Goal: Complete application form: Complete application form

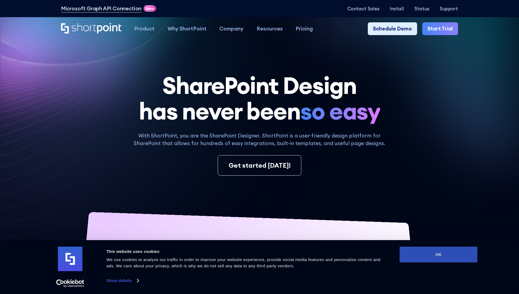
click at [439, 255] on button "OK" at bounding box center [439, 255] width 78 height 16
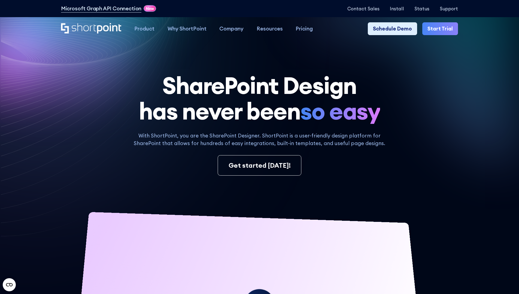
click at [442, 29] on link "Start Trial" at bounding box center [441, 28] width 36 height 13
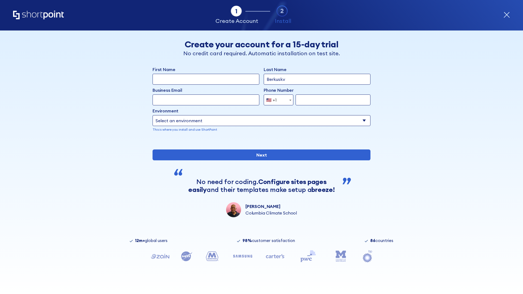
type input "Berkuskv"
type input "[EMAIL_ADDRESS][DOMAIN_NAME]"
type input "2125556789"
select select "Microsoft 365"
type input "2125556789"
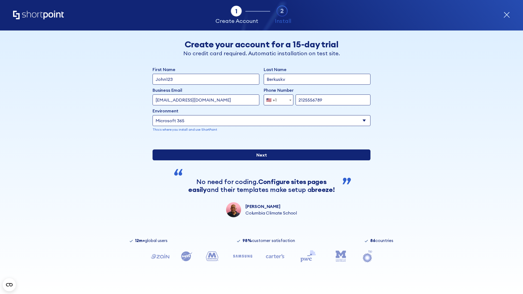
scroll to position [1, 0]
click at [260, 161] on input "Next" at bounding box center [262, 155] width 218 height 11
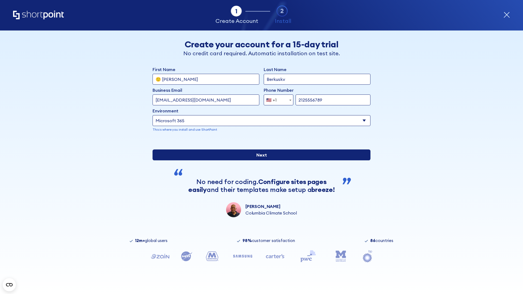
click at [260, 161] on input "Next" at bounding box center [262, 155] width 218 height 11
type input "Archebald"
click at [260, 161] on input "Next" at bounding box center [262, 155] width 218 height 11
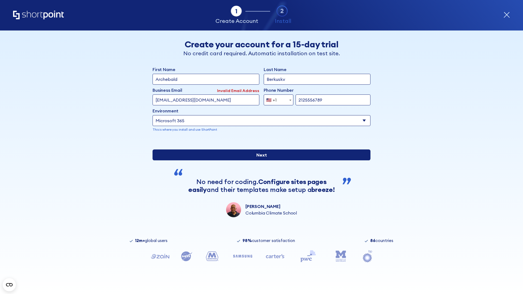
click at [260, 161] on input "Next" at bounding box center [262, 155] width 218 height 11
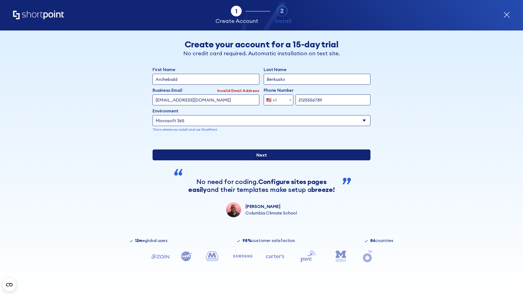
click at [260, 161] on input "Next" at bounding box center [262, 155] width 218 height 11
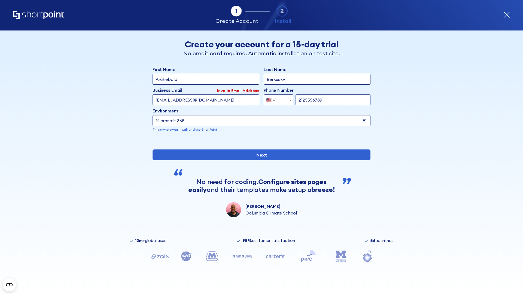
type input "testEmail@protonmail.comtest@shortpoint.com"
click at [277, 99] on span "🇺🇸 +1" at bounding box center [273, 100] width 18 height 11
select select "+966"
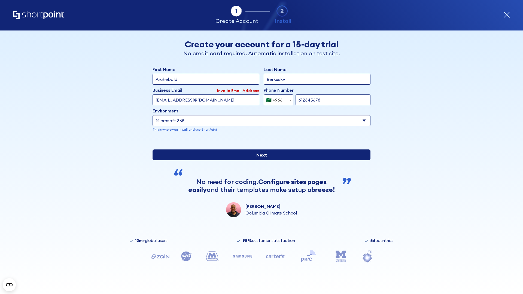
type input "612345678"
click at [260, 161] on input "Next" at bounding box center [262, 155] width 218 height 11
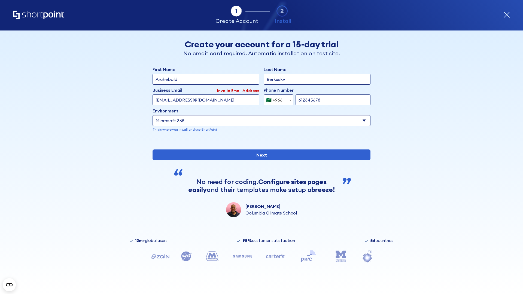
click at [277, 99] on div "🇸🇦 +966" at bounding box center [274, 100] width 16 height 11
select select "+971"
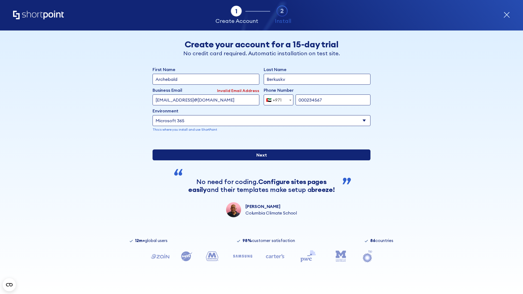
type input "000234567"
click at [260, 161] on input "Next" at bounding box center [262, 155] width 218 height 11
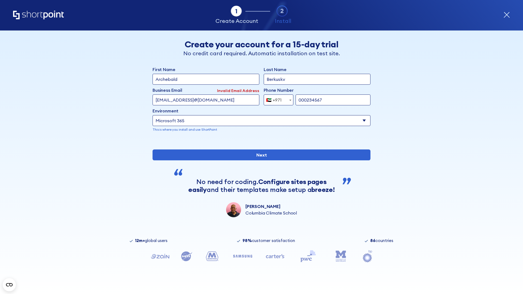
click at [277, 99] on div "🇦🇪 +971" at bounding box center [274, 100] width 16 height 11
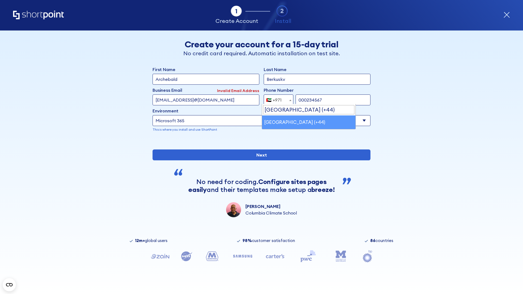
select select "+44"
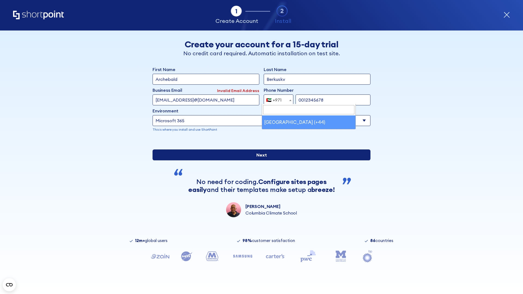
type input "0012345678"
click at [260, 161] on input "Next" at bounding box center [262, 155] width 218 height 11
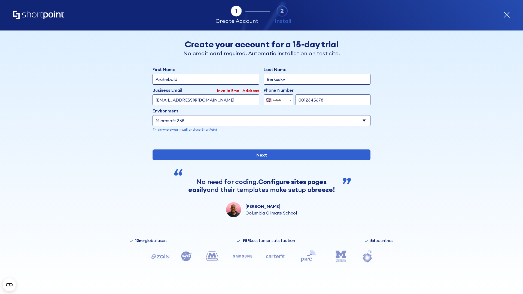
click at [277, 99] on div "🇬🇧 +44" at bounding box center [273, 100] width 15 height 11
select select "+380"
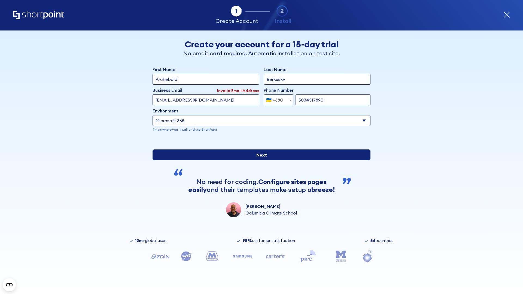
type input "5034517890"
click at [260, 161] on input "Next" at bounding box center [262, 155] width 218 height 11
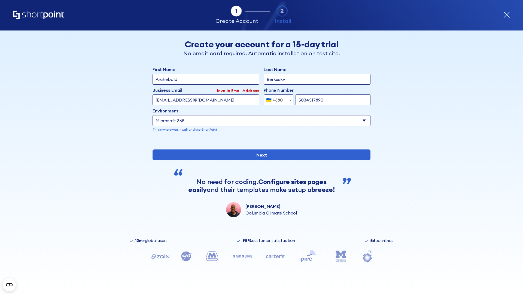
click at [277, 99] on div "🇺🇦 +380" at bounding box center [274, 100] width 17 height 11
select select "+1"
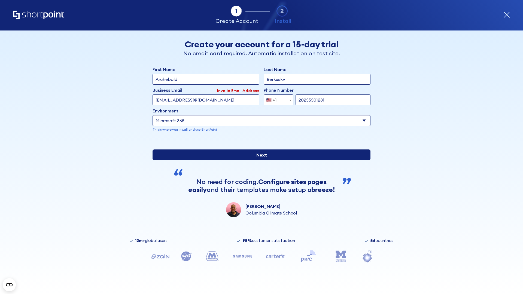
type input "20255501231"
click at [260, 161] on input "Next" at bounding box center [262, 155] width 218 height 11
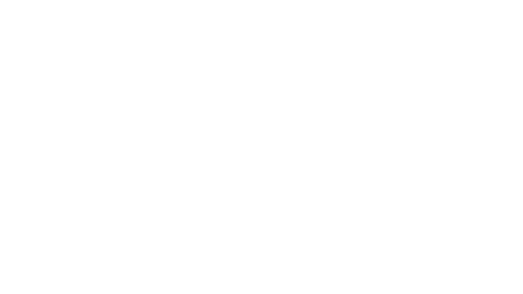
type input "Mary-Jane"
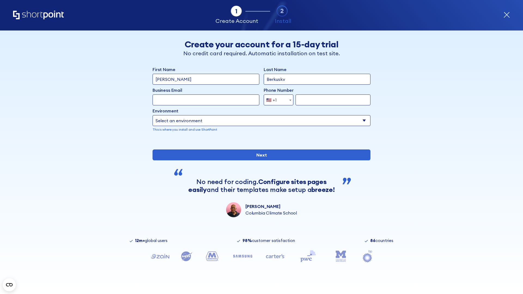
type input "Berkuskv"
type input "john@company.com"
click at [277, 99] on span "🇺🇸 +1" at bounding box center [273, 100] width 18 height 11
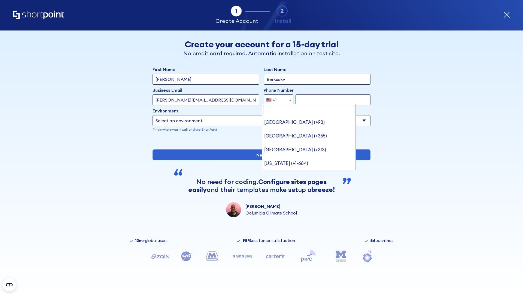
type input "[GEOGRAPHIC_DATA] (+966)"
select select "+966"
type input "512345678"
select select "Microsoft 365"
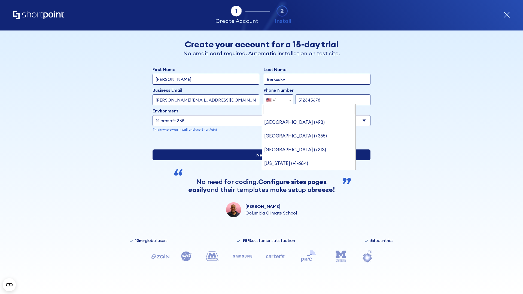
type input "512345678"
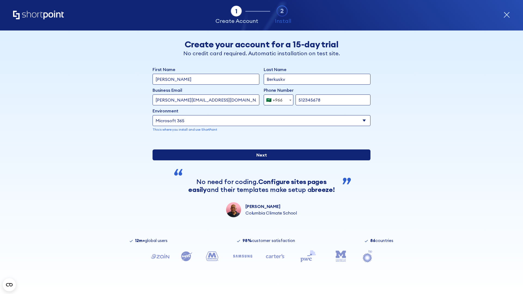
click at [260, 161] on input "Next" at bounding box center [262, 155] width 218 height 11
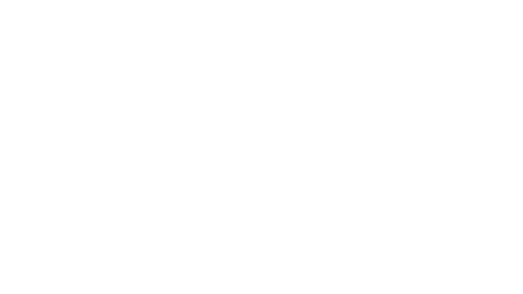
select select "+966"
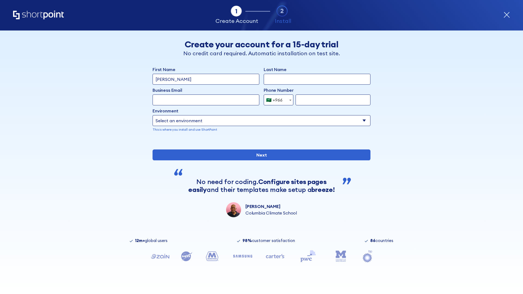
type input "D'Souza"
type input "Berkuskv"
type input "hr@mybusiness.org"
click at [277, 99] on div "🇸🇦 +966" at bounding box center [274, 100] width 16 height 11
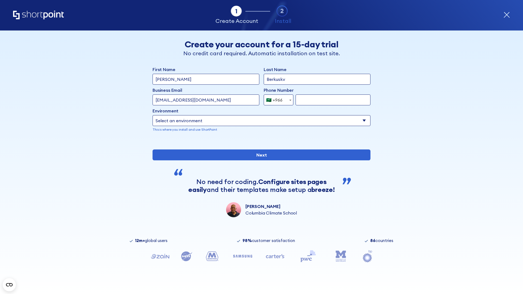
select select "+971"
type input "501234567"
select select "Microsoft 365"
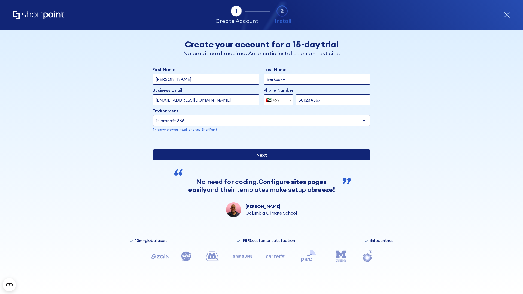
type input "501234567"
click at [260, 161] on input "Next" at bounding box center [262, 155] width 218 height 11
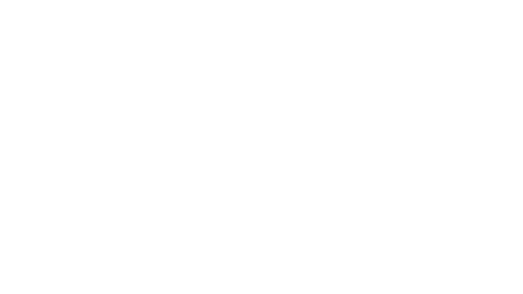
select select "+971"
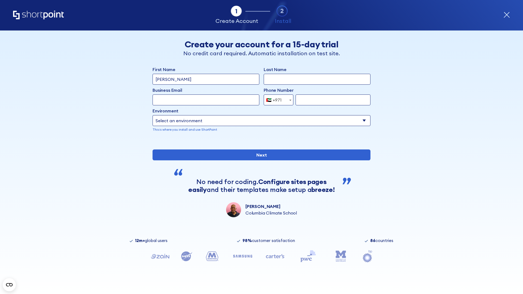
type input "[PERSON_NAME]"
type input "Berkuskv"
type input "[EMAIL_ADDRESS][DOMAIN_NAME]"
click at [277, 105] on div "🇦🇪 +971" at bounding box center [274, 100] width 16 height 11
select select "+44"
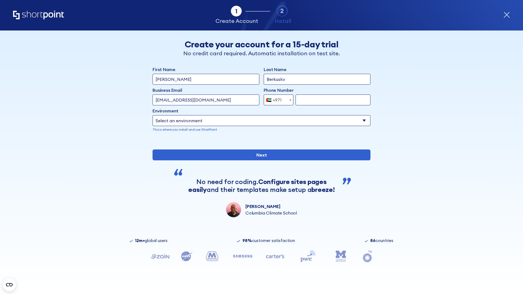
type input "7912345678"
select select "Microsoft 365"
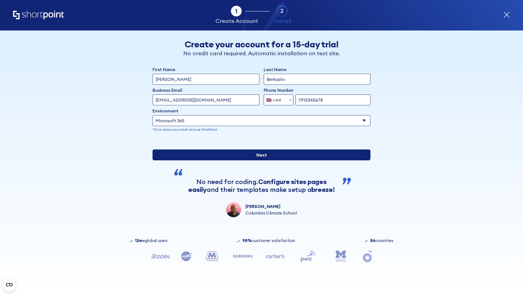
type input "7912345678"
click at [260, 161] on input "Next" at bounding box center [262, 155] width 218 height 11
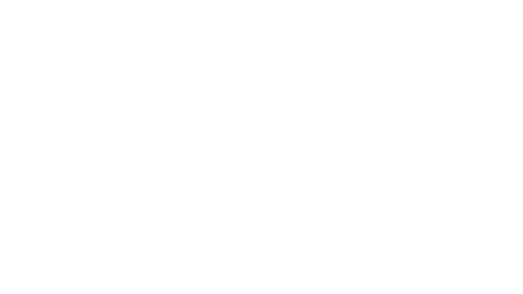
select select "+44"
type input "[PERSON_NAME]"
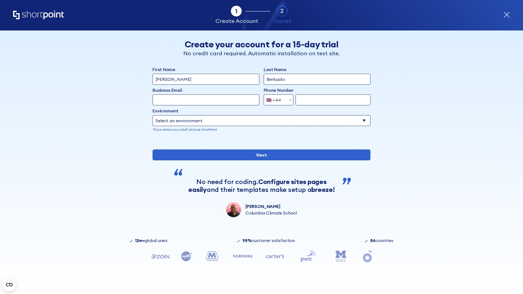
type input "Berkuskv"
type input "info@startup.tech"
click at [277, 100] on div "🇬🇧 +44" at bounding box center [273, 100] width 15 height 11
select select "+380"
type input "663451789"
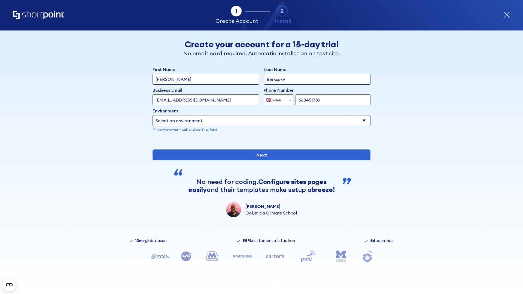
select select "Microsoft 365"
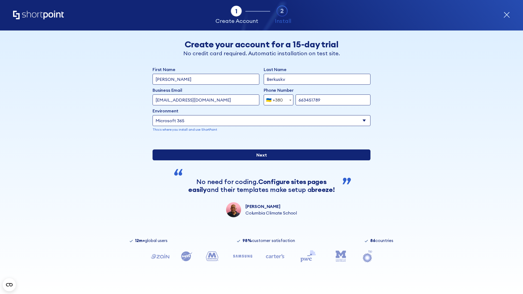
type input "663451789"
click at [260, 161] on input "Next" at bounding box center [262, 155] width 218 height 11
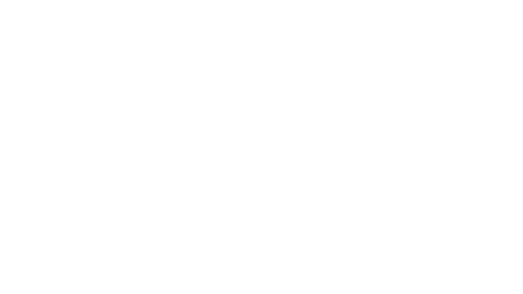
select select "+380"
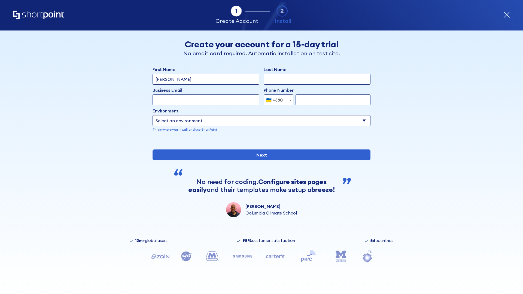
type input "Élodie L'Haÿ"
type input "Berkuskv"
type input "team@hospital-uae.health"
click at [277, 100] on div "🇺🇦 +380" at bounding box center [274, 100] width 17 height 11
select select "+1"
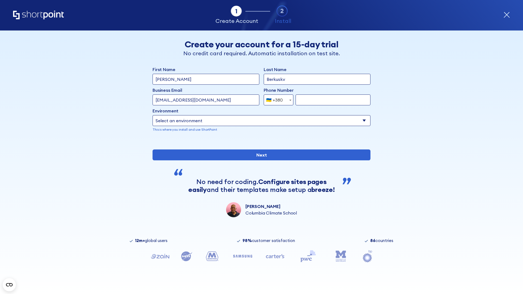
type input "2025550123"
select select "Microsoft 365"
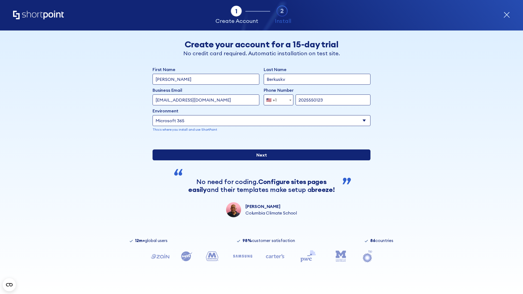
type input "2025550123"
click at [260, 161] on input "Next" at bounding box center [262, 155] width 218 height 11
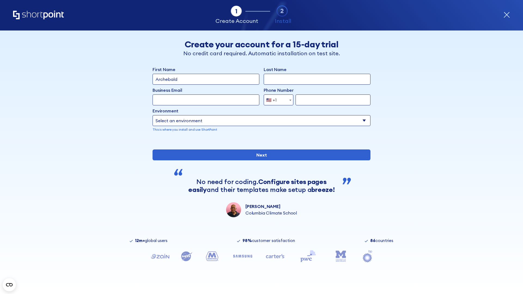
type input "Archebald"
type input "Berkuskv"
type input "[EMAIL_ADDRESS][DOMAIN_NAME]"
type input "2125556789"
select select "SharePoint 2019 (On-Premise)"
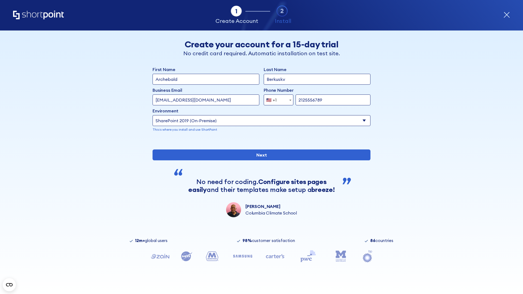
type input "2125556789"
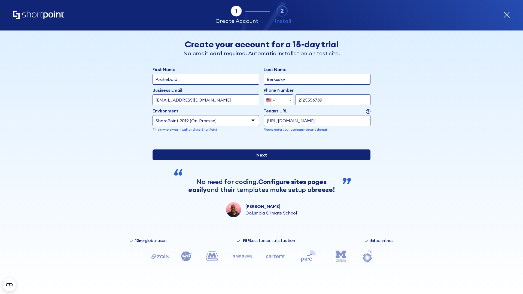
type input "[URL][DOMAIN_NAME]"
click at [260, 181] on div "First Name Archebald Last Name Berkuskv Business Email Invalid Email Address [E…" at bounding box center [262, 141] width 218 height 151
click at [260, 161] on input "Next" at bounding box center [262, 155] width 218 height 11
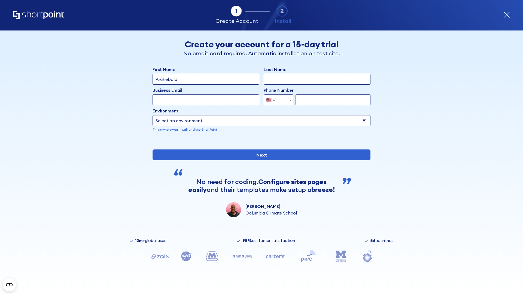
type input "Archebald"
type input "Berkuskv"
type input "[EMAIL_ADDRESS][DOMAIN_NAME]"
type input "2125556789"
select select "SharePoint 2019 (On-Premise)"
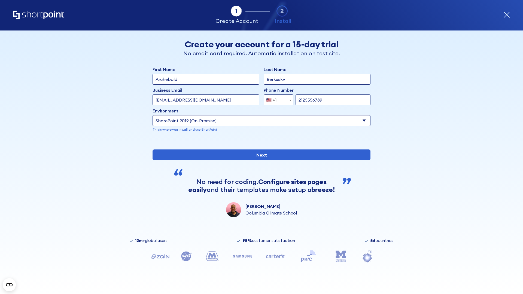
type input "2125556789"
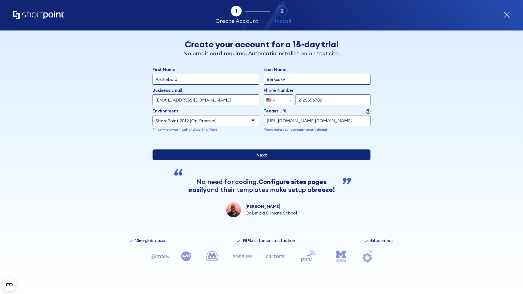
type input "[URL][DOMAIN_NAME][DOMAIN_NAME]"
click at [260, 180] on div "First Name Archebald Last Name Berkuskv Business Email Invalid Email Address te…" at bounding box center [262, 141] width 218 height 151
click at [260, 161] on input "Next" at bounding box center [262, 155] width 218 height 11
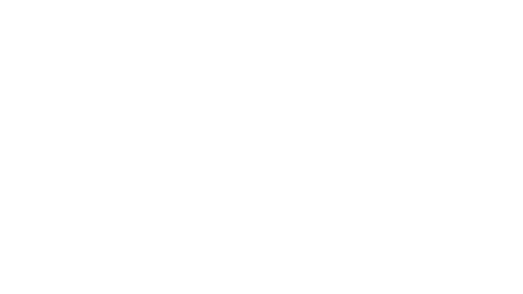
type input "Archebald"
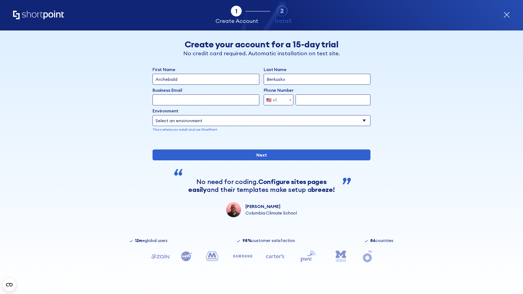
type input "Berkuskv"
type input "[EMAIL_ADDRESS][DOMAIN_NAME]"
type input "2125556789"
select select "SharePoint 2019 (On-Premise)"
type input "2125556789"
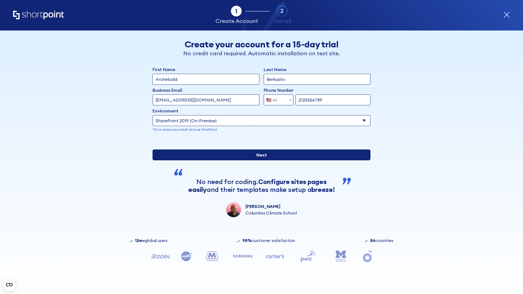
type input "[URL]"
click at [260, 185] on div "First Name Archebald Last Name Berkuskv Business Email Invalid Email Address te…" at bounding box center [262, 141] width 218 height 151
click at [260, 161] on input "Next" at bounding box center [262, 155] width 218 height 11
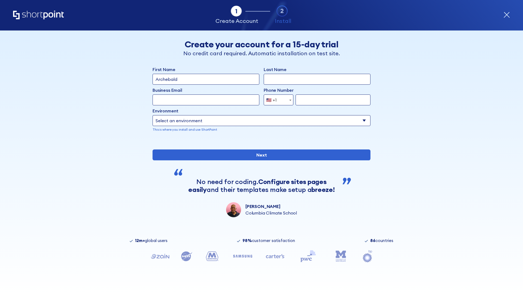
type input "Archebald"
type input "Berkuskv"
type input "[EMAIL_ADDRESS][DOMAIN_NAME]"
type input "2125556789"
select select "SharePoint 2019 (On-Premise)"
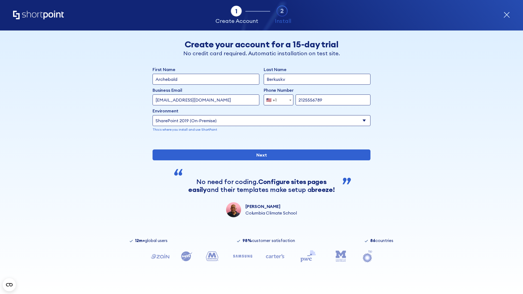
type input "2125556789"
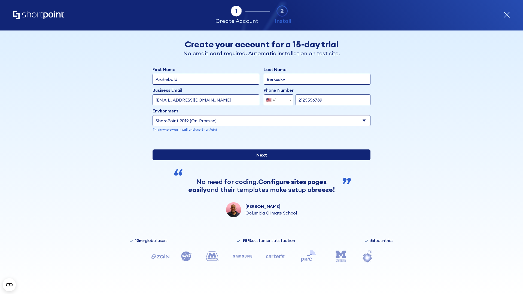
type input "[URL][DOMAIN_NAME]"
click at [260, 179] on div "First Name Archebald Last Name Berkuskv Business Email Invalid Email Address te…" at bounding box center [262, 141] width 218 height 151
click at [260, 161] on input "Next" at bounding box center [262, 155] width 218 height 11
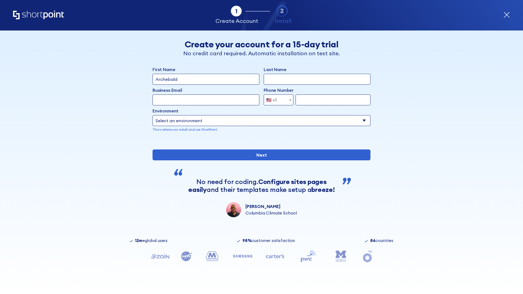
type input "Archebald"
type input "Berkuskv"
type input "[EMAIL_ADDRESS][DOMAIN_NAME]"
type input "2125556789"
select select "SharePoint 2019 (On-Premise)"
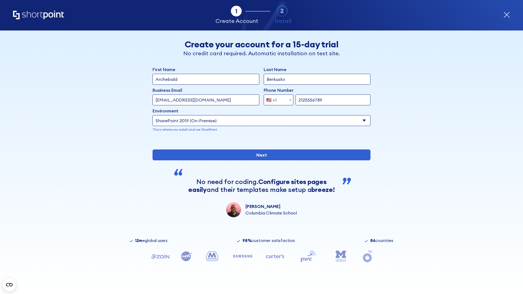
type input "2125556789"
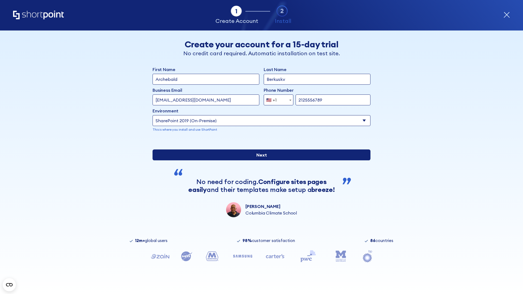
type input "https://yzrtre3nv.sharepoint.com"
click at [260, 161] on input "Next" at bounding box center [262, 155] width 218 height 11
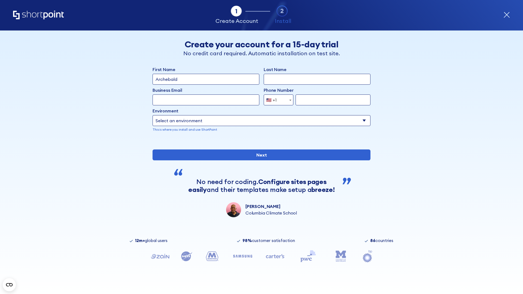
type input "Archebald"
type input "Berkuskv"
type input "[EMAIL_ADDRESS][DOMAIN_NAME]"
type input "2125556789"
select select "SharePoint 2019 (On-Premise)"
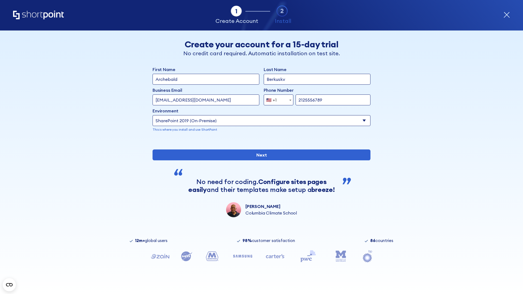
type input "2125556789"
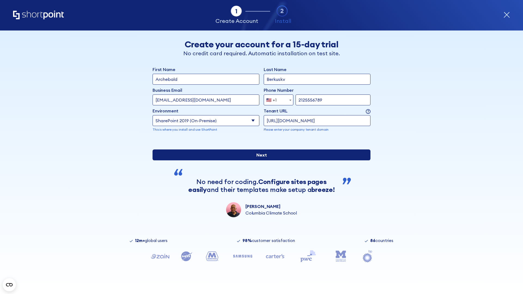
type input "https://project.sharepoint.cn"
click at [260, 180] on div "First Name Archebald Last Name Berkuskv Business Email Invalid Email Address [E…" at bounding box center [262, 141] width 218 height 151
click at [260, 161] on input "Next" at bounding box center [262, 155] width 218 height 11
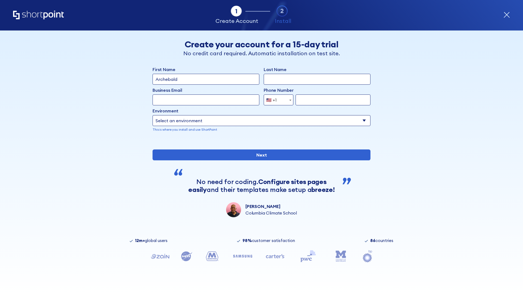
type input "Archebald"
type input "Berkuskv"
type input "[EMAIL_ADDRESS][DOMAIN_NAME]"
type input "2125556789"
select select "SharePoint 2019 (On-Premise)"
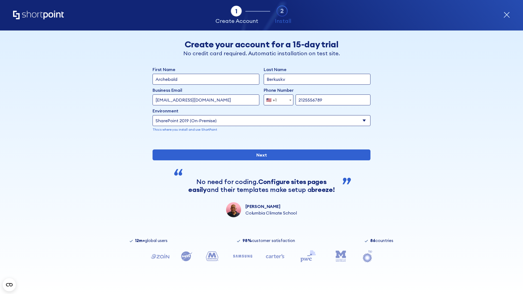
type input "2125556789"
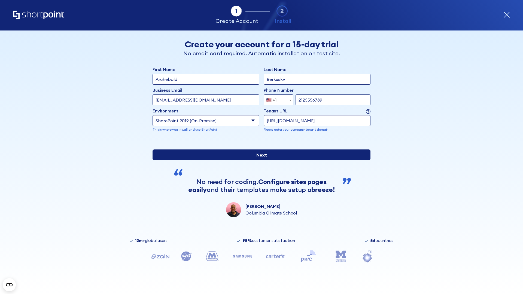
type input "[URL][DOMAIN_NAME]"
click at [260, 181] on div "First Name Archebald Last Name Berkuskv Business Email Invalid Email Address te…" at bounding box center [262, 141] width 218 height 151
click at [260, 161] on input "Next" at bounding box center [262, 155] width 218 height 11
